Goal: Check status: Check status

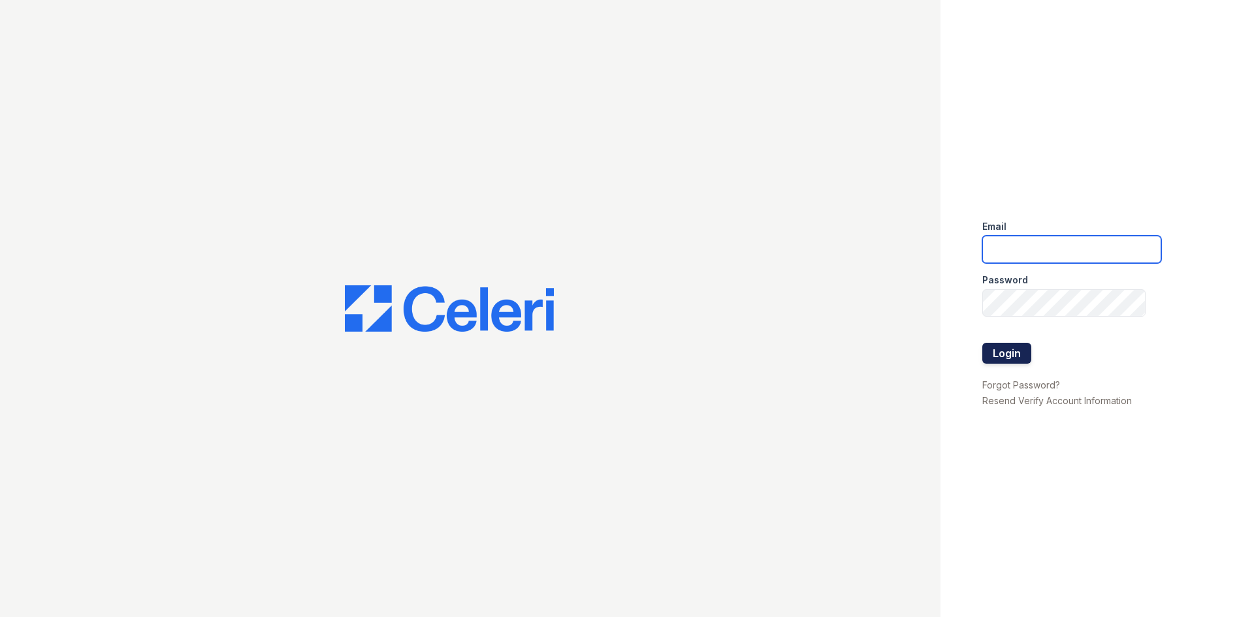
type input "jpiercy@navarinoproperty.com"
click at [1015, 354] on button "Login" at bounding box center [1007, 353] width 49 height 21
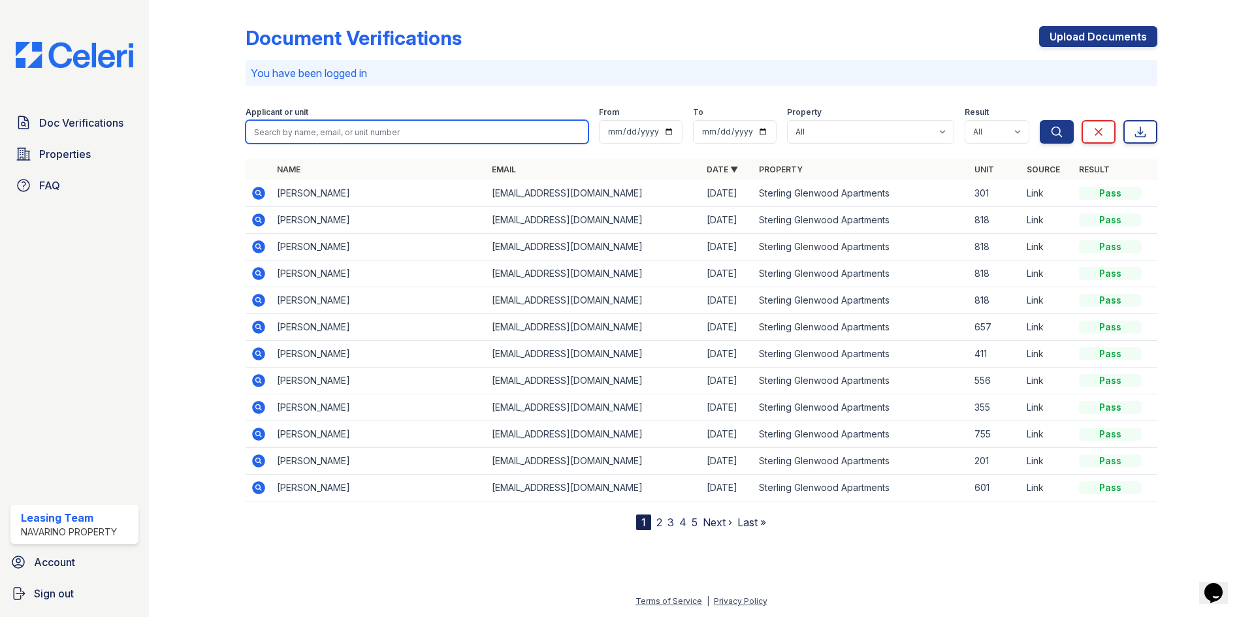
click at [355, 129] on input "search" at bounding box center [417, 132] width 343 height 24
type input "[PERSON_NAME]"
click at [1040, 120] on button "Search" at bounding box center [1057, 132] width 34 height 24
